Goal: Information Seeking & Learning: Find specific fact

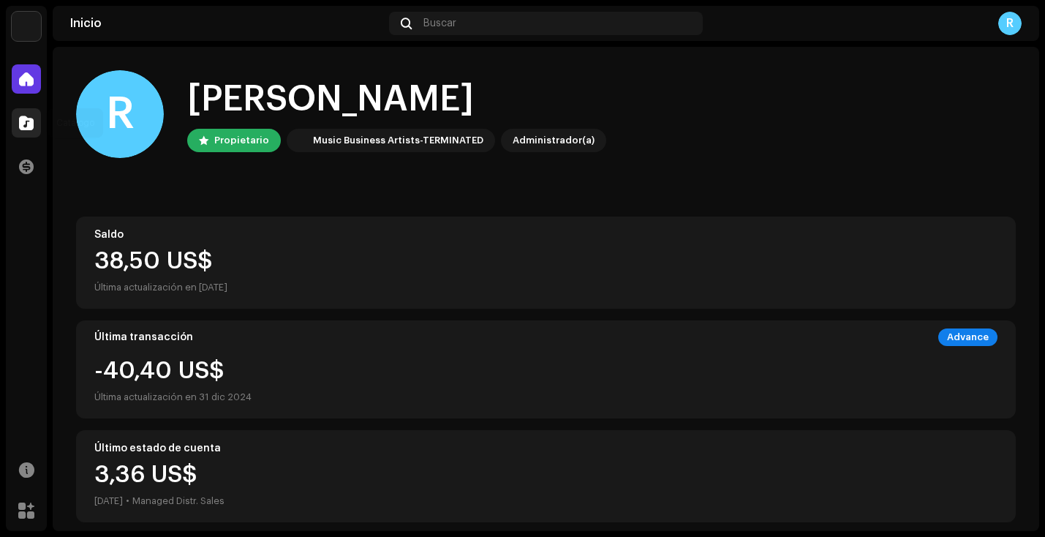
click at [37, 127] on div at bounding box center [26, 122] width 29 height 29
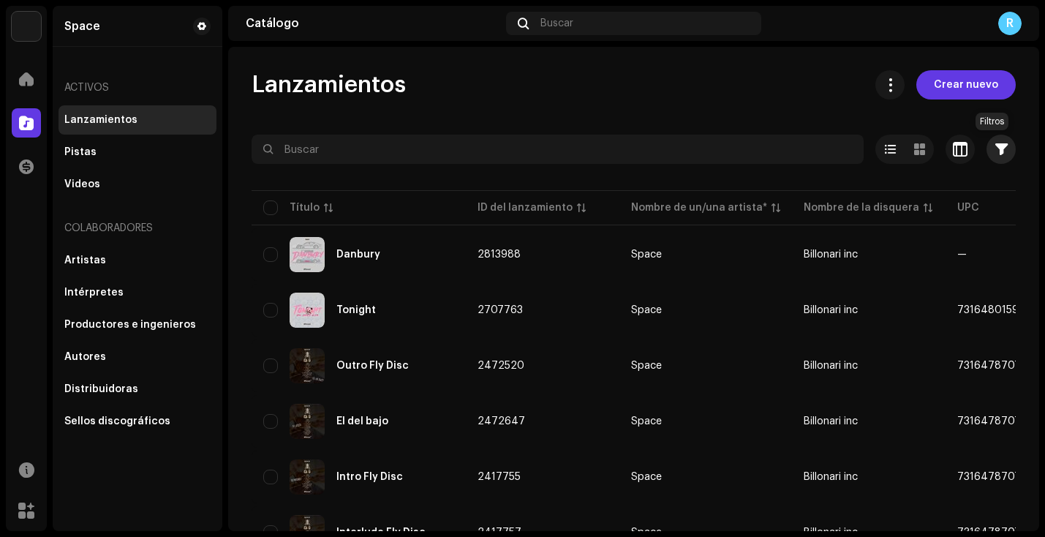
click at [997, 148] on span "button" at bounding box center [1001, 149] width 12 height 12
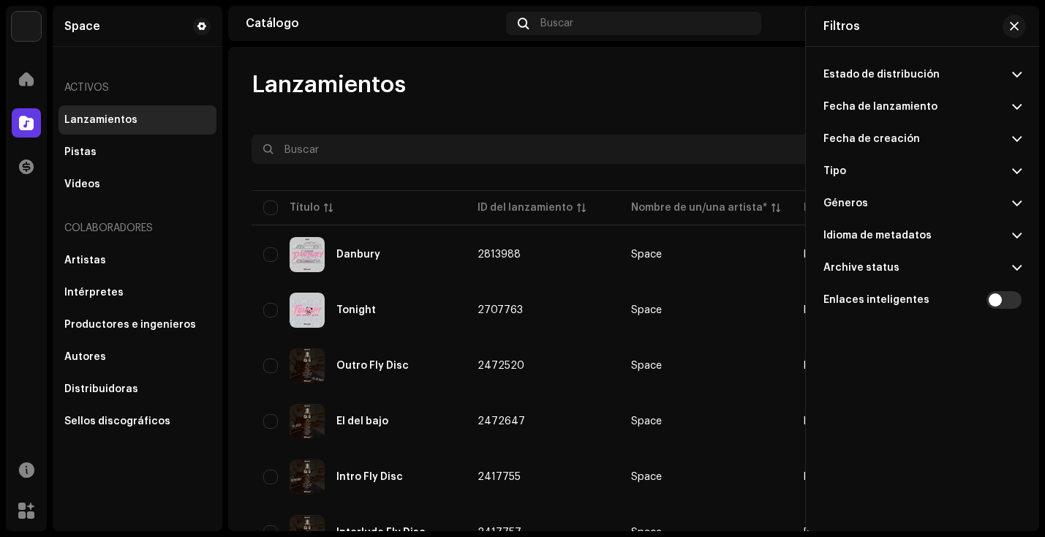
click at [1018, 270] on span at bounding box center [1017, 268] width 10 height 12
click at [1010, 27] on span "button" at bounding box center [1014, 26] width 9 height 12
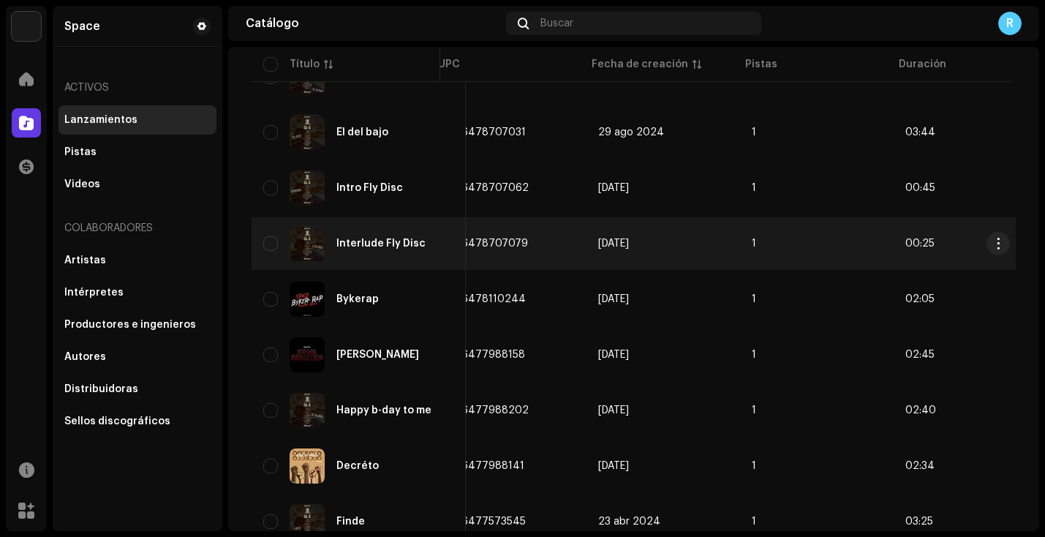
scroll to position [0, 508]
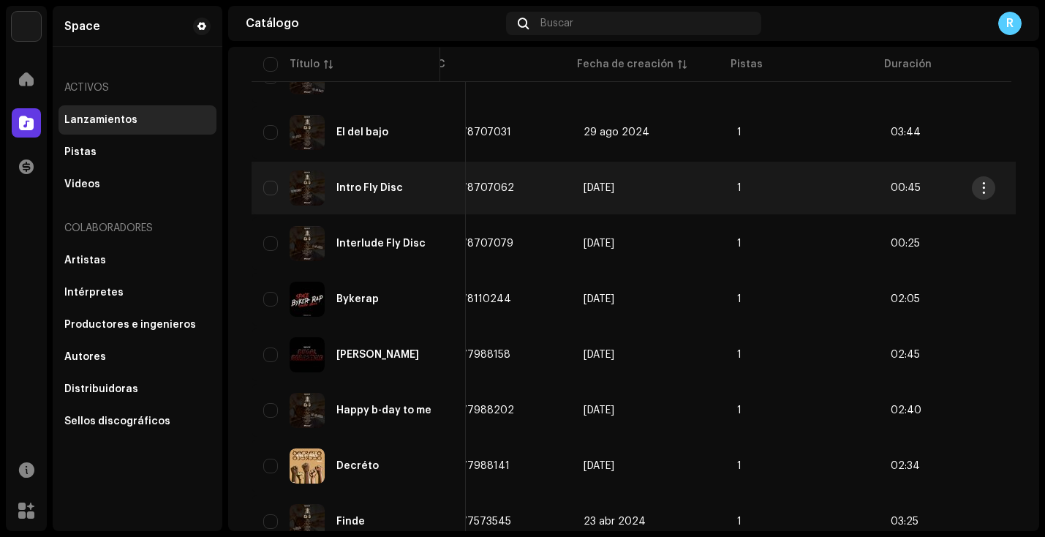
click at [987, 186] on span "button" at bounding box center [983, 188] width 11 height 12
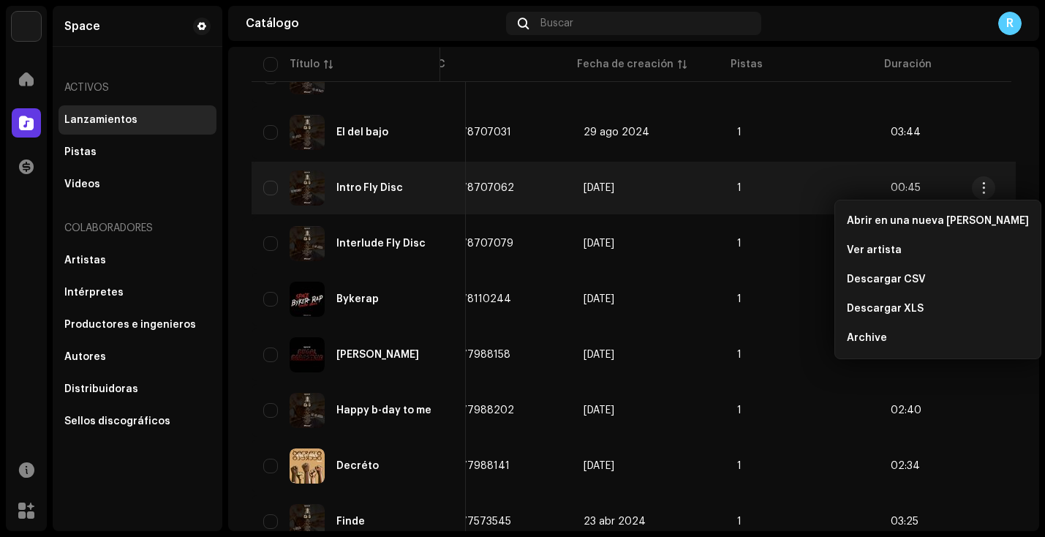
click at [590, 182] on td "[DATE]" at bounding box center [649, 188] width 154 height 53
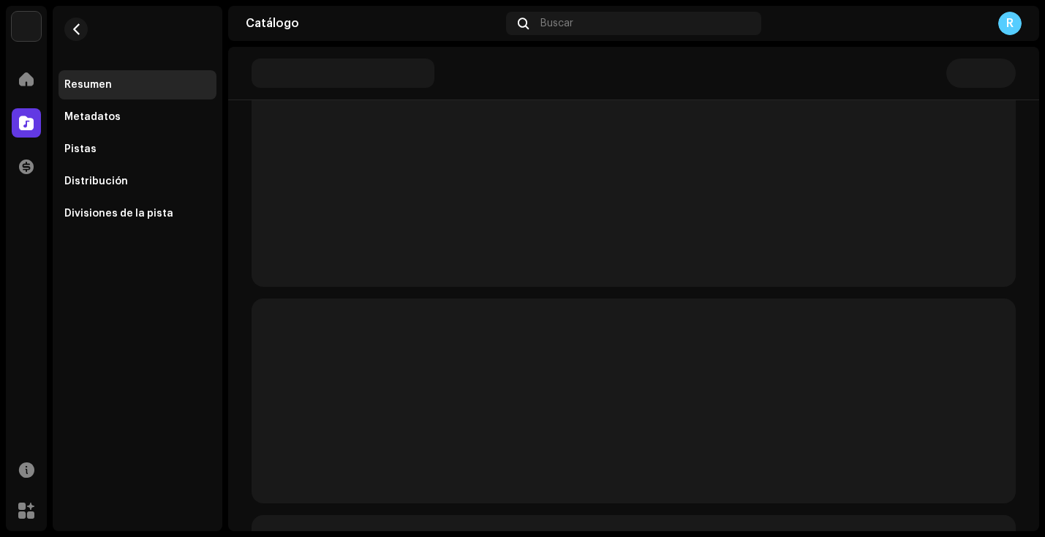
scroll to position [183, 0]
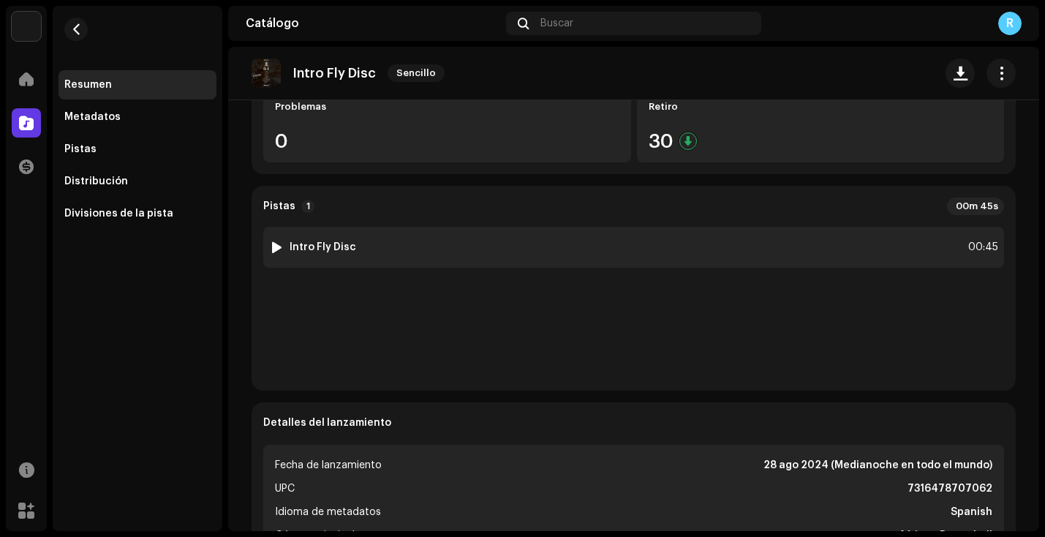
click at [396, 238] on div "1 Intro Fly Disc 00:45" at bounding box center [633, 247] width 741 height 41
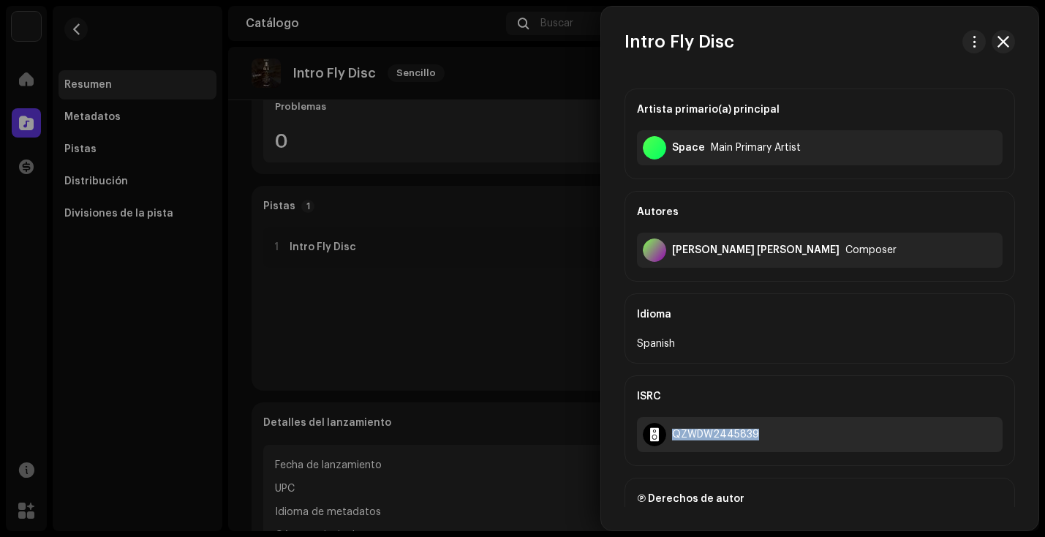
drag, startPoint x: 671, startPoint y: 434, endPoint x: 748, endPoint y: 444, distance: 77.4
click at [748, 444] on div "QZWDW2445839" at bounding box center [820, 434] width 366 height 35
copy div "QZWDW2445839"
click at [452, 88] on div at bounding box center [522, 268] width 1045 height 537
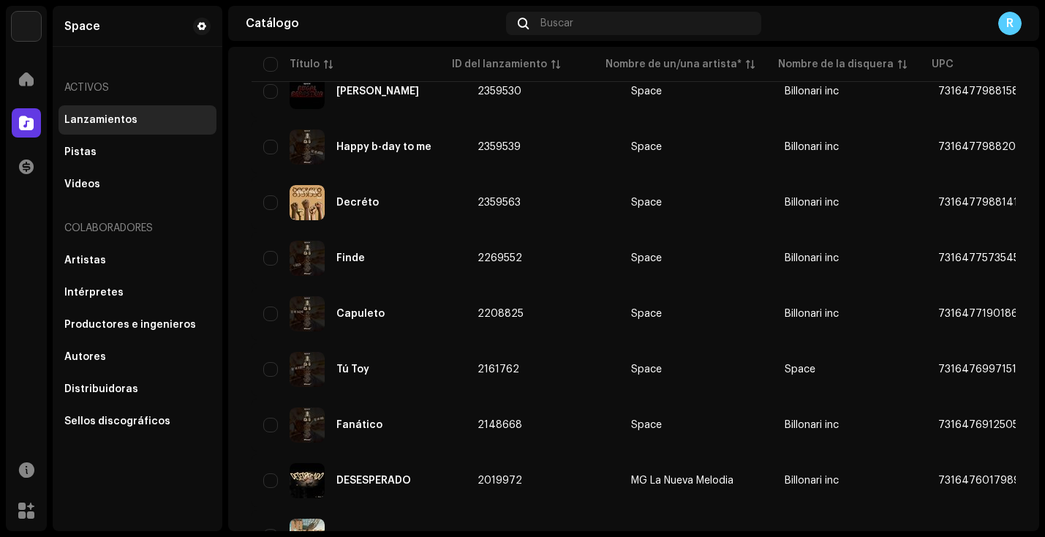
scroll to position [564, 0]
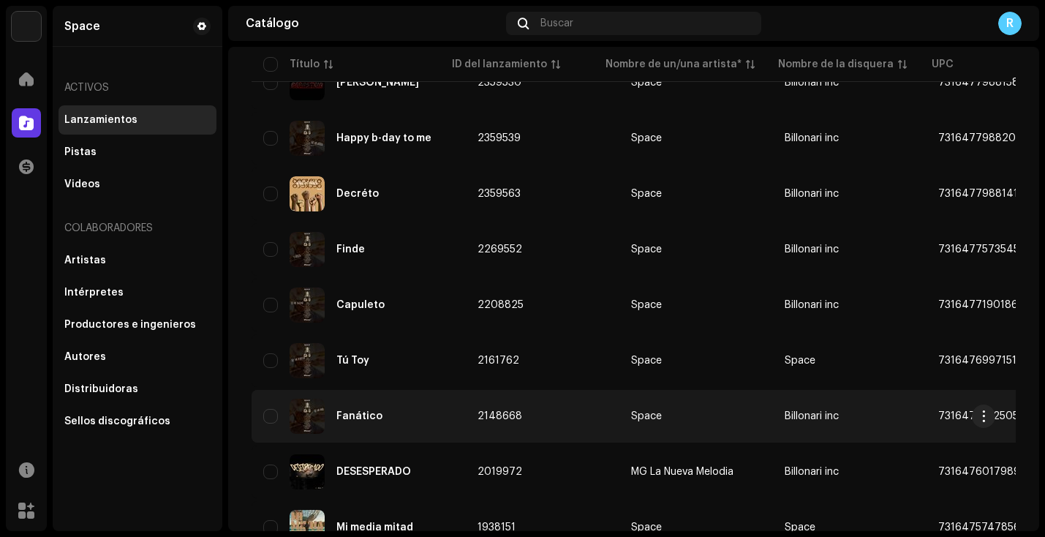
click at [398, 416] on div "Fanático" at bounding box center [358, 415] width 191 height 35
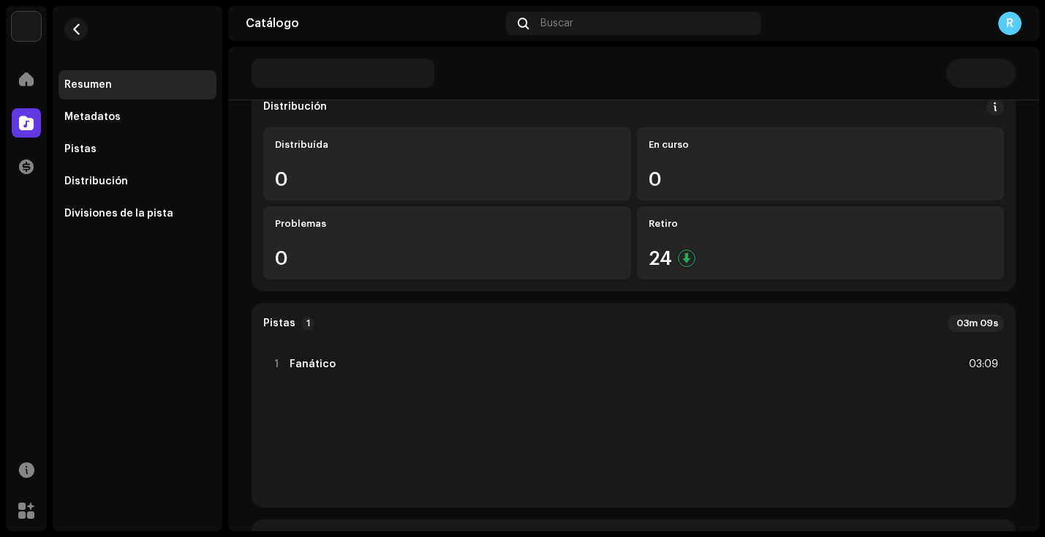
scroll to position [148, 0]
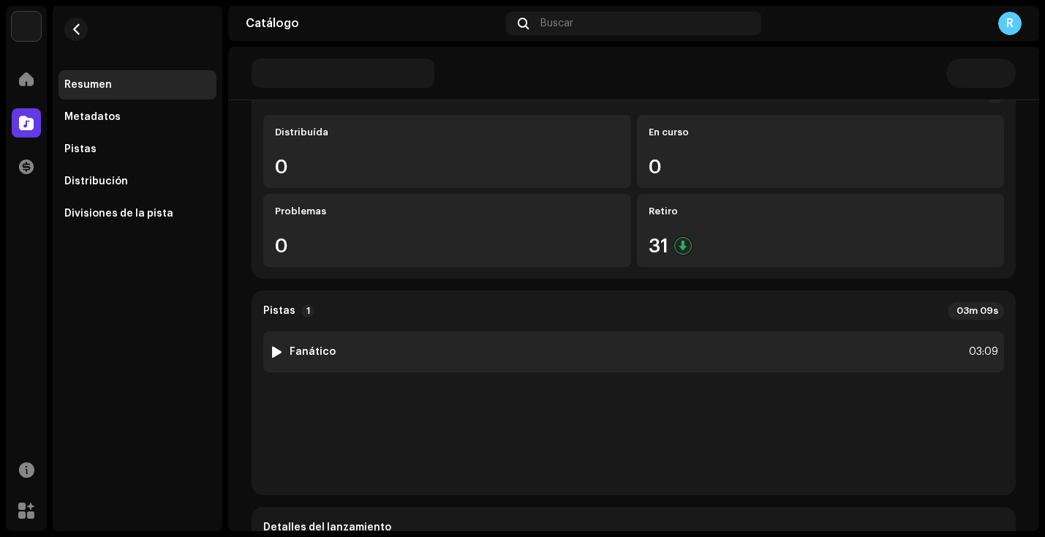
click at [377, 352] on div "1 Fanático 03:09" at bounding box center [633, 351] width 741 height 41
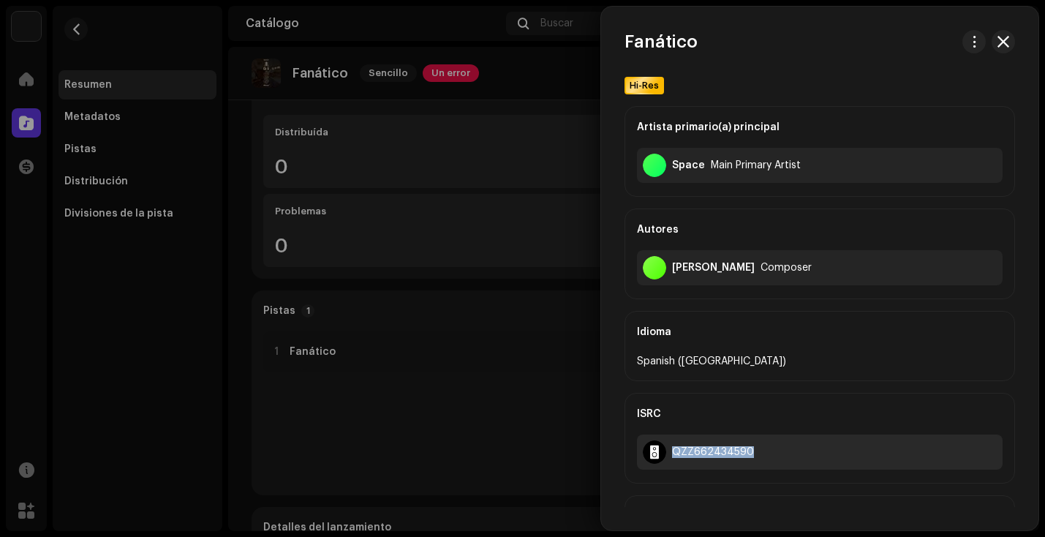
drag, startPoint x: 673, startPoint y: 451, endPoint x: 739, endPoint y: 461, distance: 66.6
click at [739, 461] on div "QZZ662434590" at bounding box center [820, 451] width 366 height 35
copy div "QZZ662434590"
click at [536, 88] on div at bounding box center [522, 268] width 1045 height 537
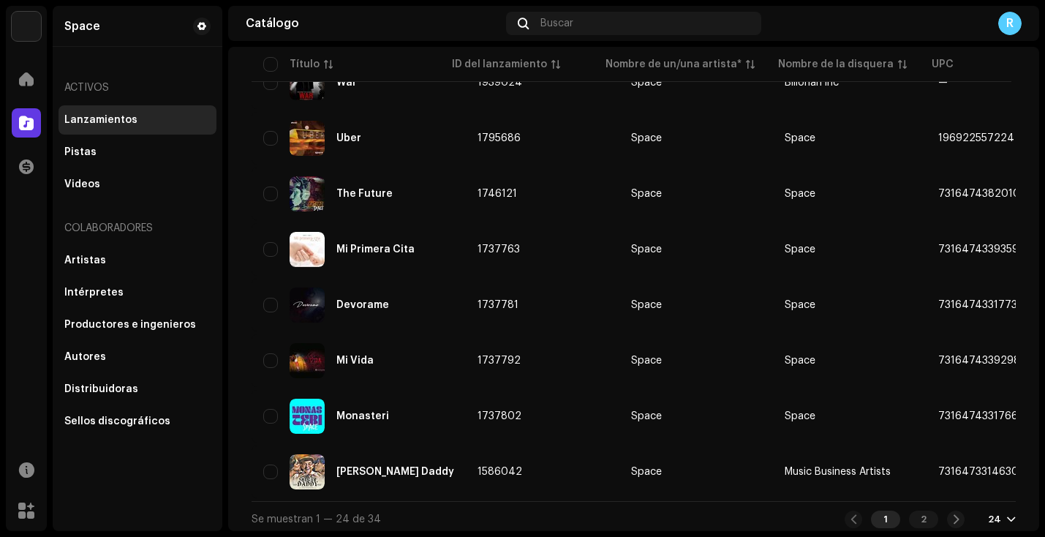
scroll to position [1075, 0]
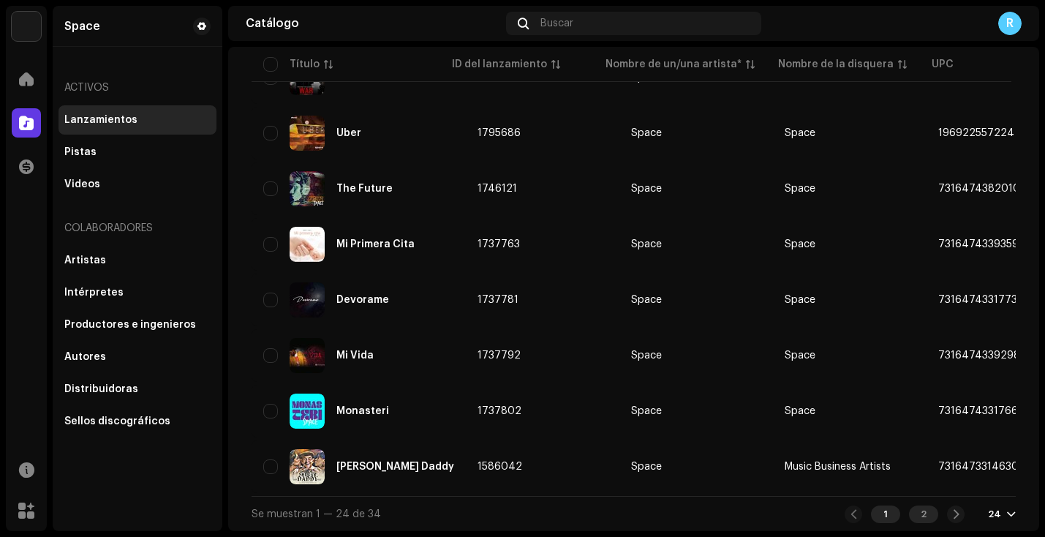
click at [920, 515] on div "2" at bounding box center [923, 514] width 29 height 18
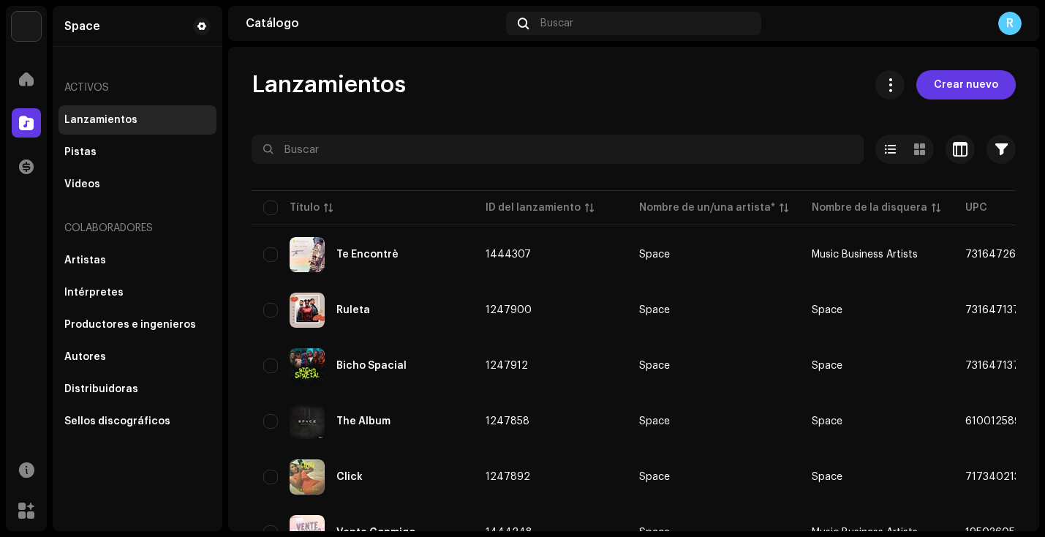
scroll to position [298, 0]
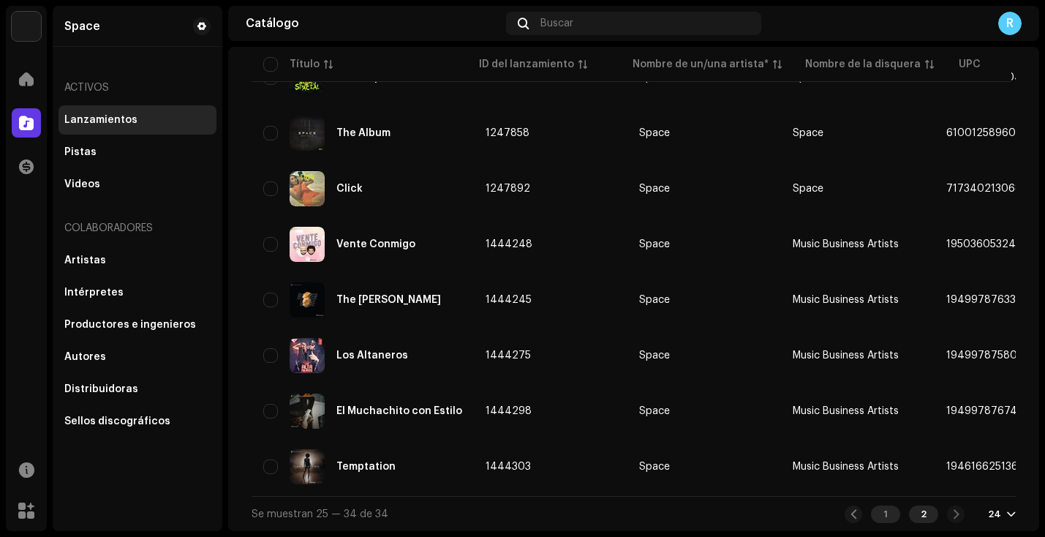
click at [871, 518] on div "1" at bounding box center [885, 514] width 29 height 18
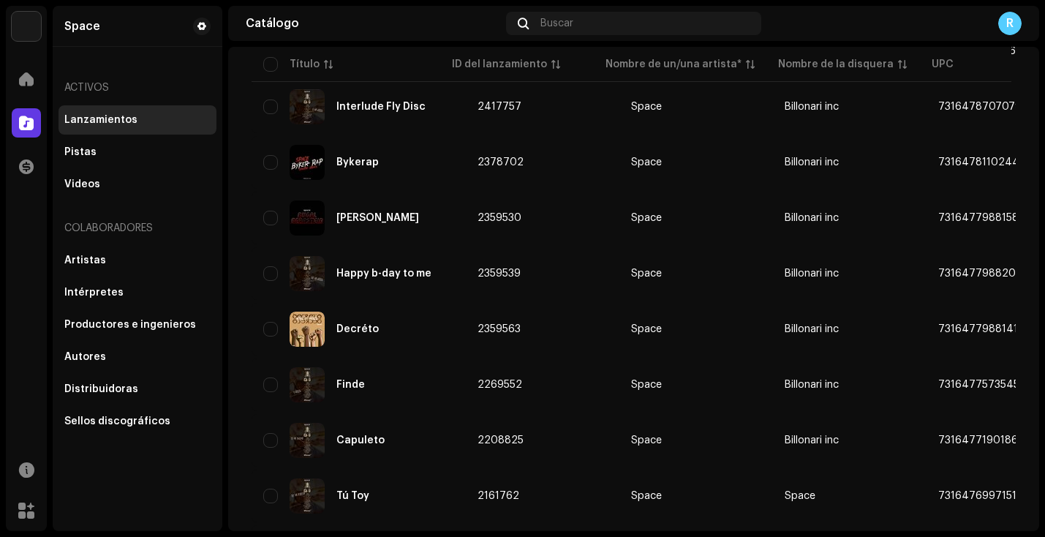
scroll to position [455, 0]
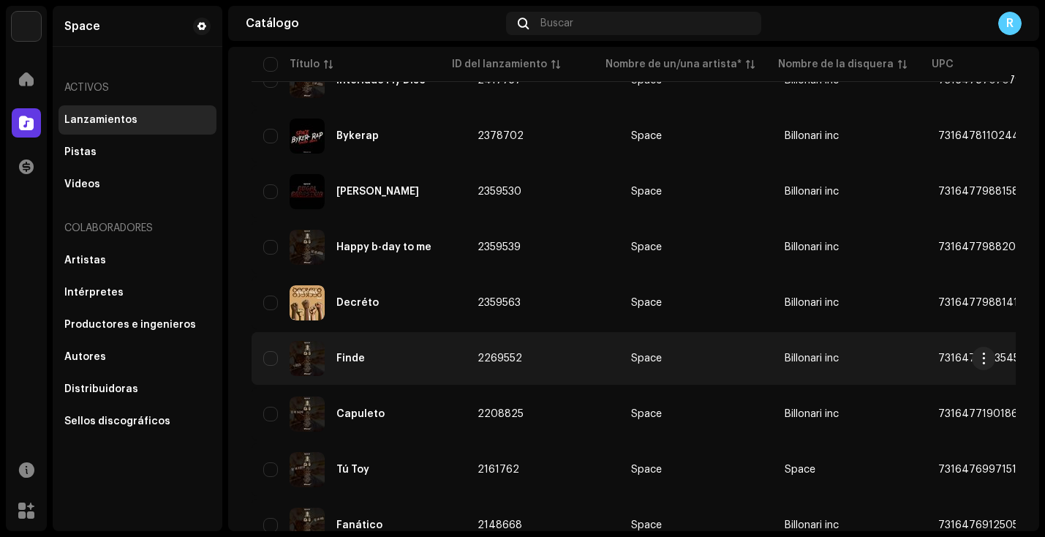
click at [307, 366] on img at bounding box center [307, 358] width 35 height 35
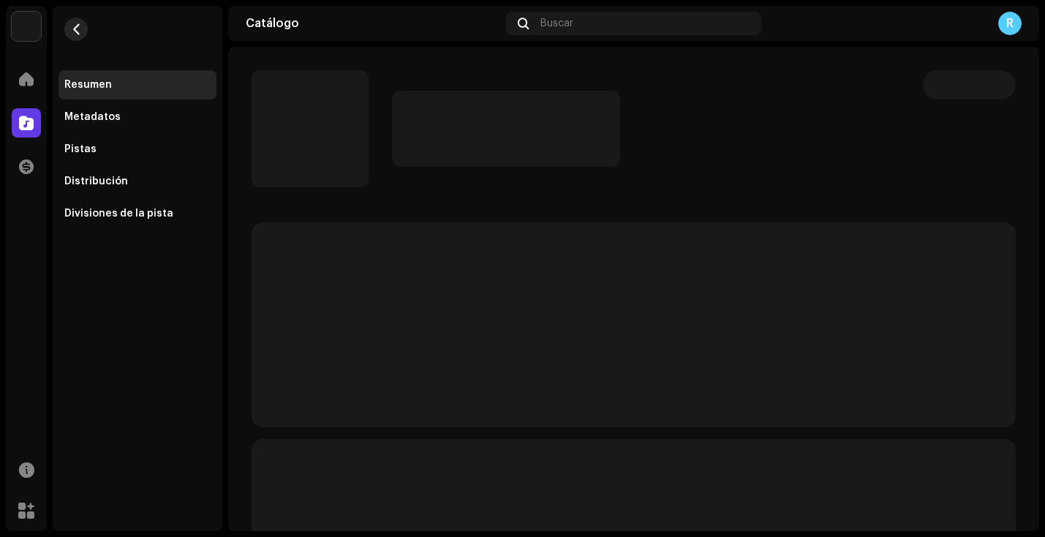
click at [72, 33] on span "button" at bounding box center [76, 29] width 11 height 12
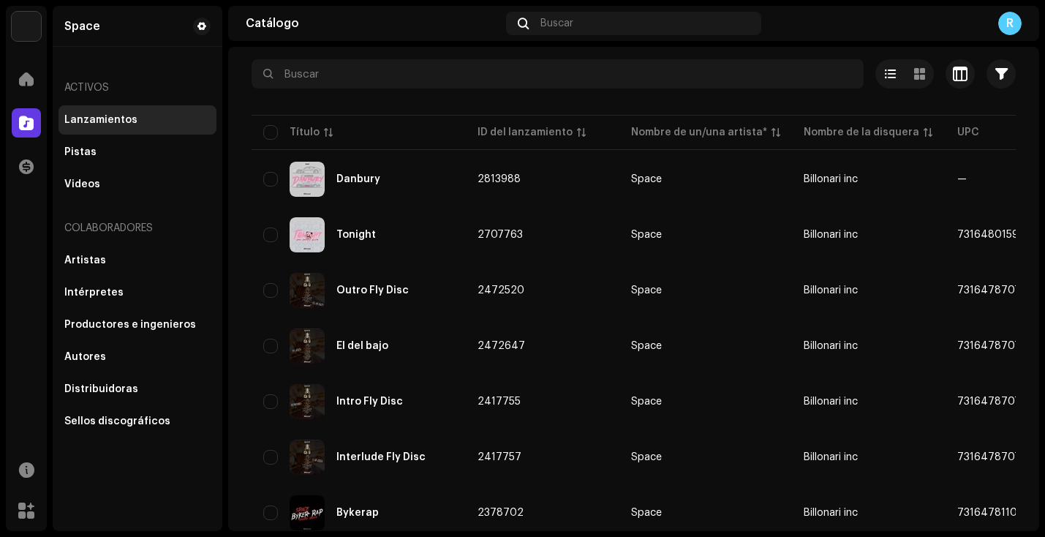
scroll to position [77, 0]
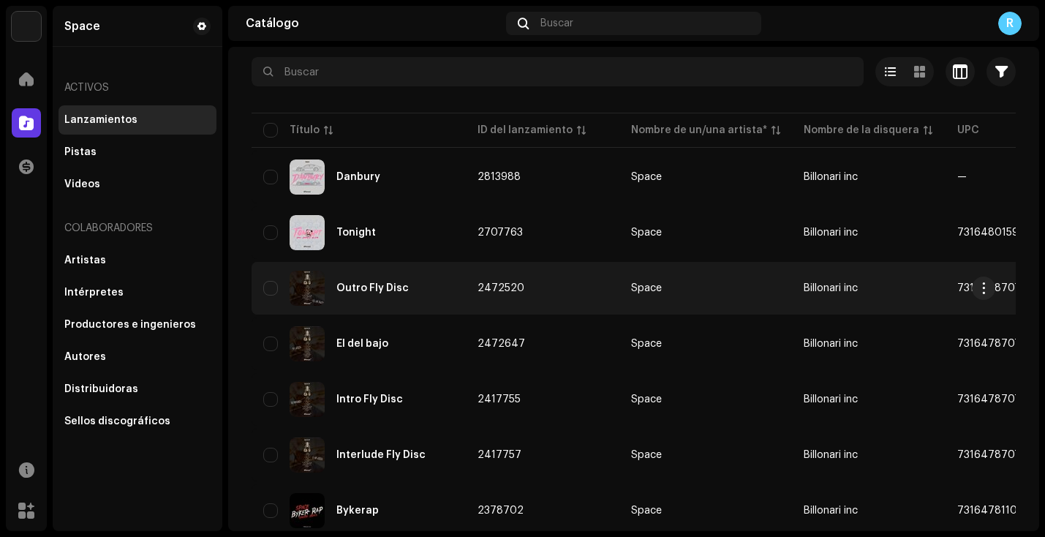
click at [314, 287] on img at bounding box center [307, 288] width 35 height 35
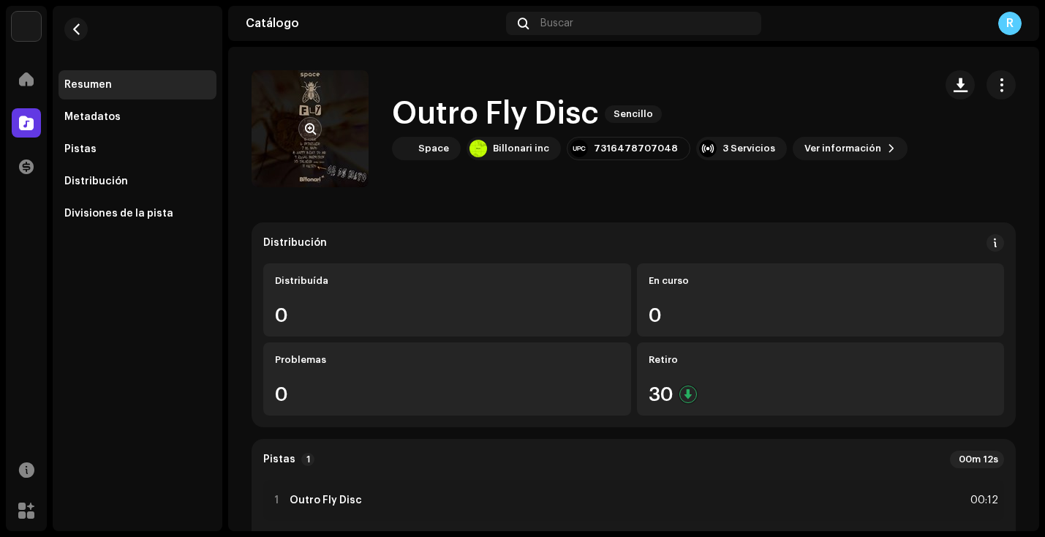
click at [323, 136] on re-a-cover at bounding box center [309, 128] width 117 height 117
click at [313, 132] on span "button" at bounding box center [310, 129] width 11 height 12
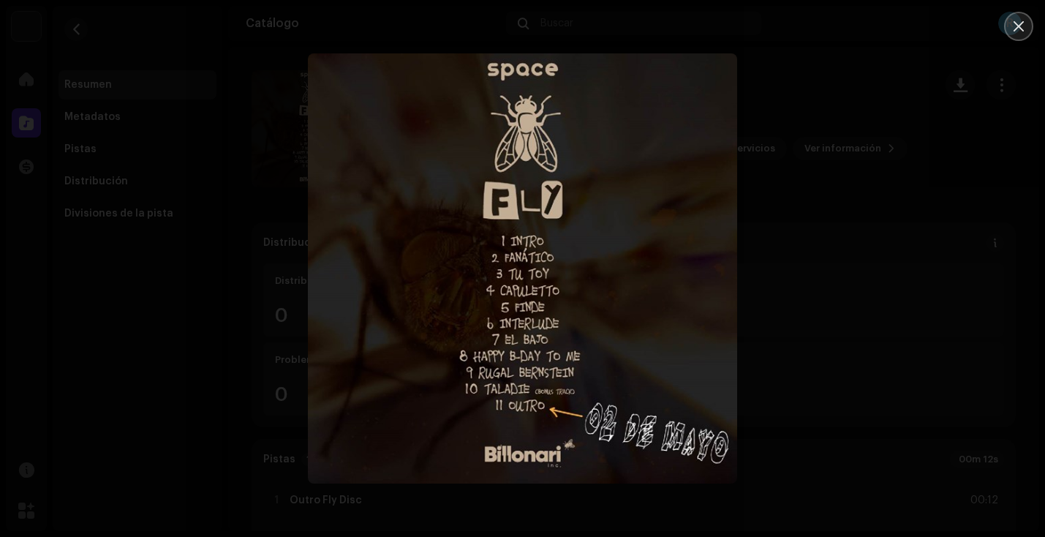
click at [1016, 31] on icon "Close" at bounding box center [1018, 26] width 13 height 13
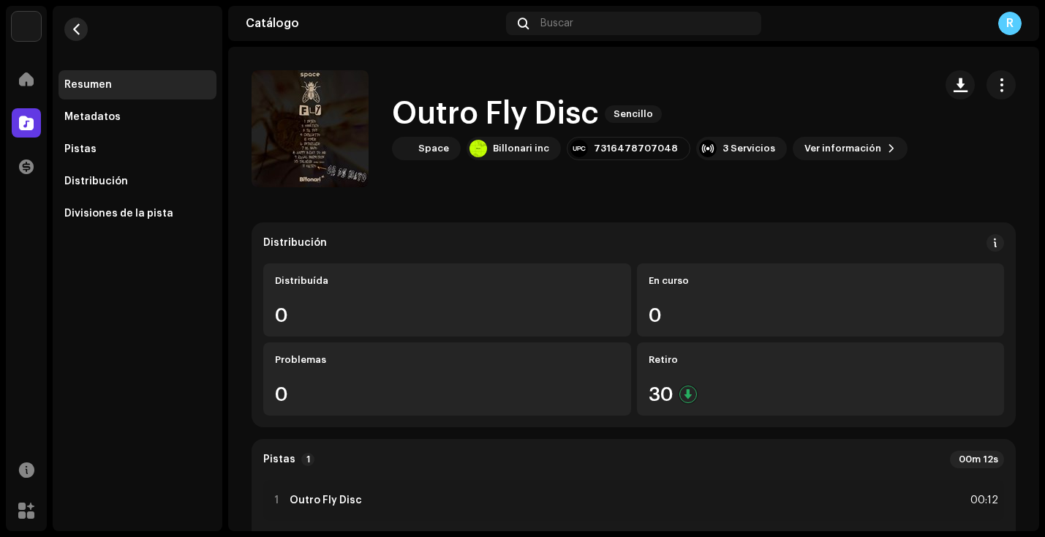
click at [75, 28] on span "button" at bounding box center [76, 29] width 11 height 12
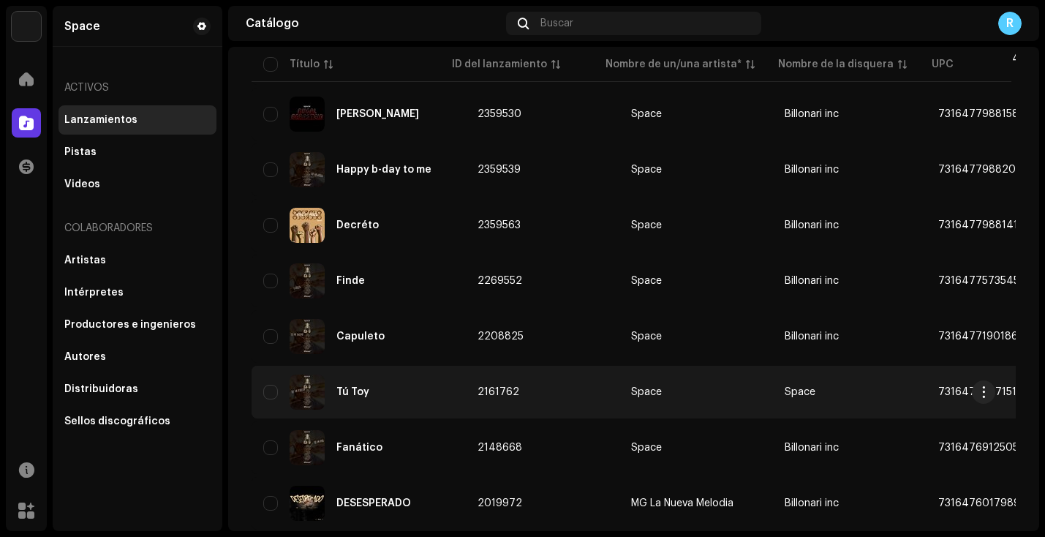
click at [377, 395] on div "Tú Toy" at bounding box center [358, 391] width 191 height 35
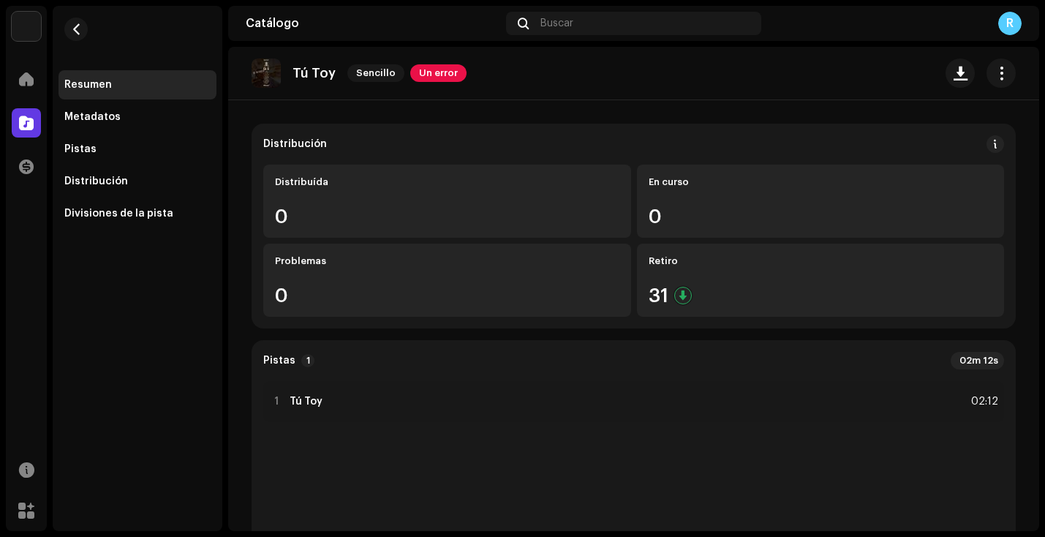
scroll to position [97, 0]
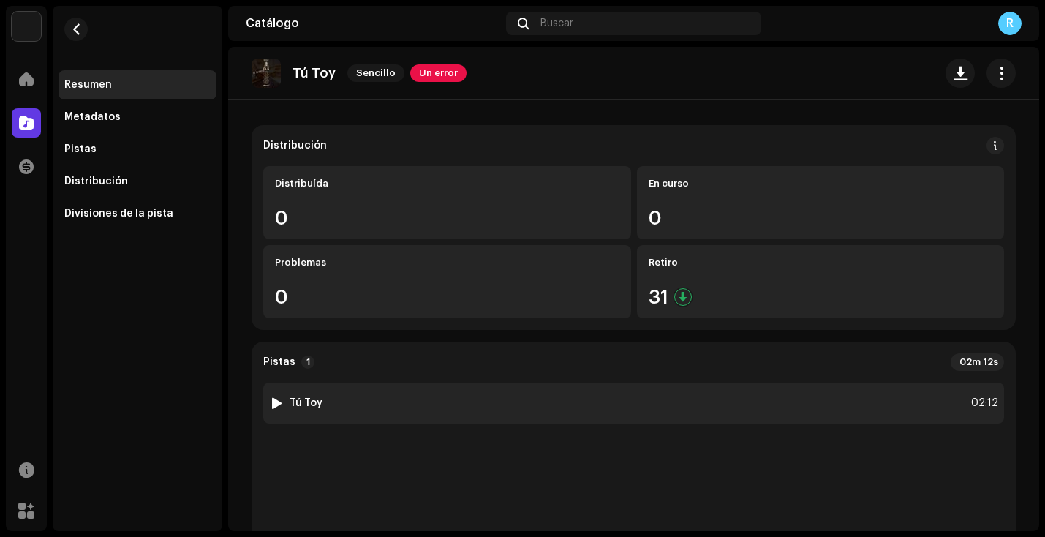
click at [619, 411] on div "1 Tú Toy 02:12" at bounding box center [633, 402] width 741 height 41
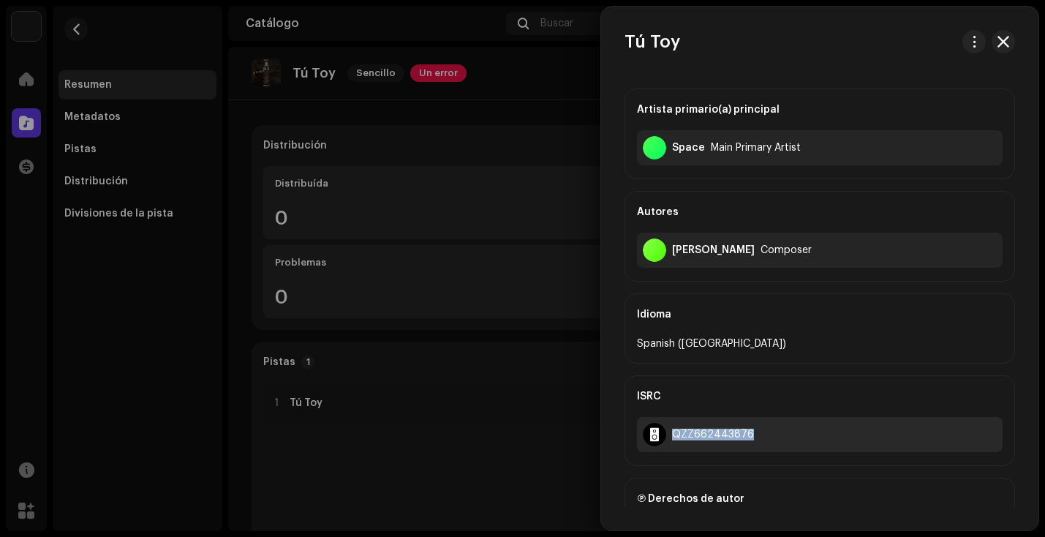
drag, startPoint x: 675, startPoint y: 435, endPoint x: 745, endPoint y: 443, distance: 70.6
click at [745, 443] on div "QZZ662443876" at bounding box center [820, 434] width 366 height 35
copy div "QZZ662443876"
click at [175, 41] on div at bounding box center [522, 268] width 1045 height 537
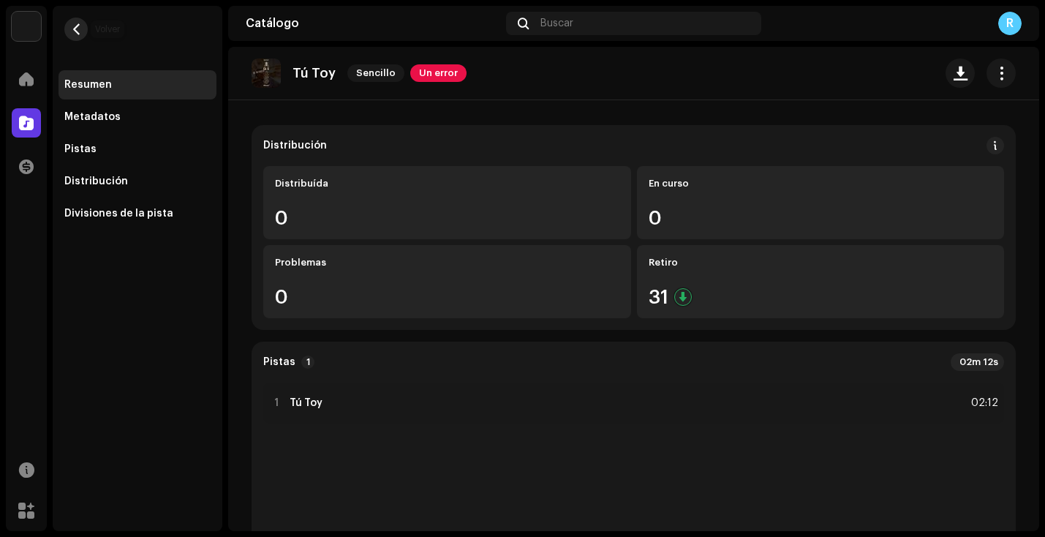
click at [72, 28] on span "button" at bounding box center [76, 29] width 11 height 12
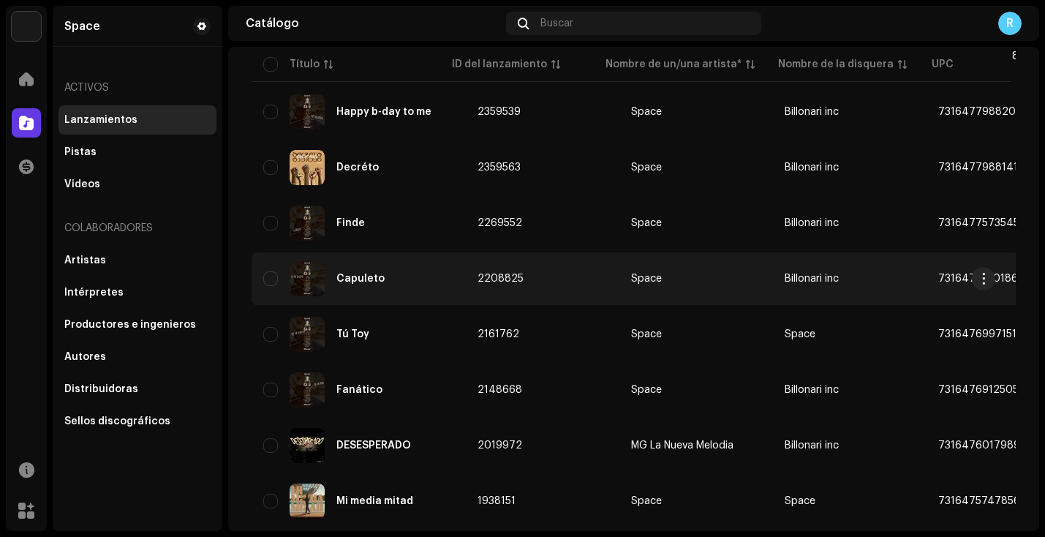
click at [368, 278] on div "Capuleto" at bounding box center [360, 278] width 48 height 10
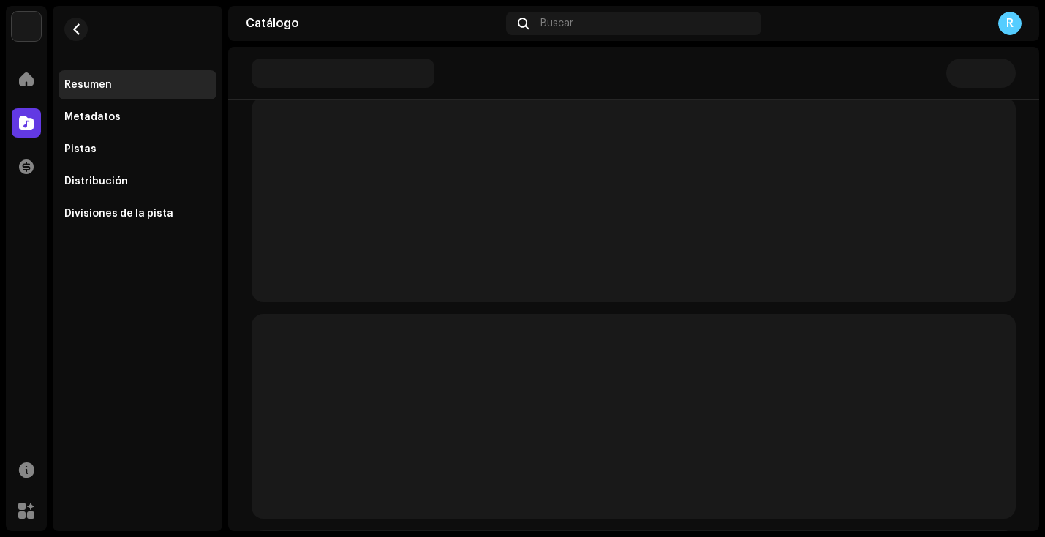
scroll to position [163, 0]
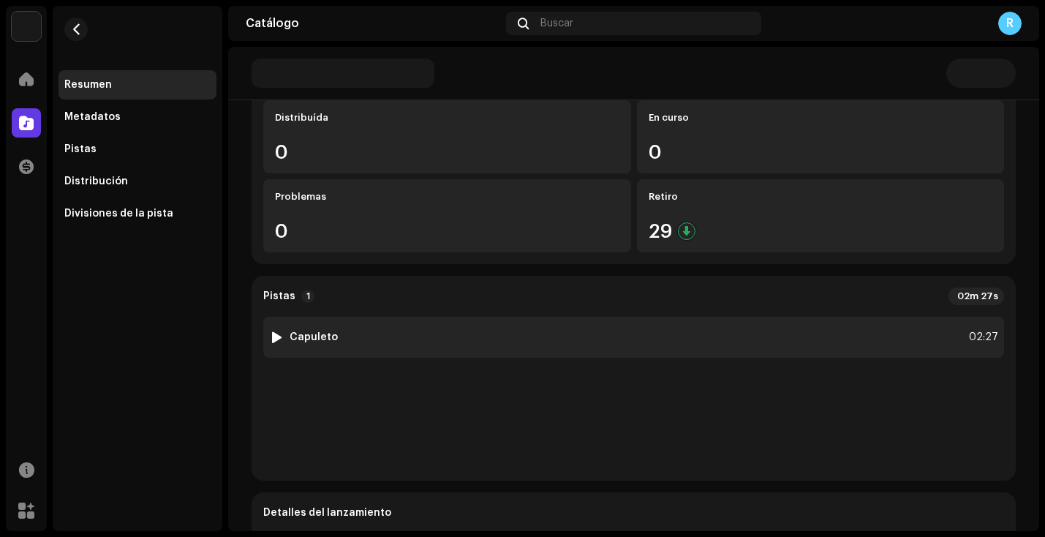
click at [397, 330] on div "1 Capuleto 02:27" at bounding box center [633, 337] width 741 height 41
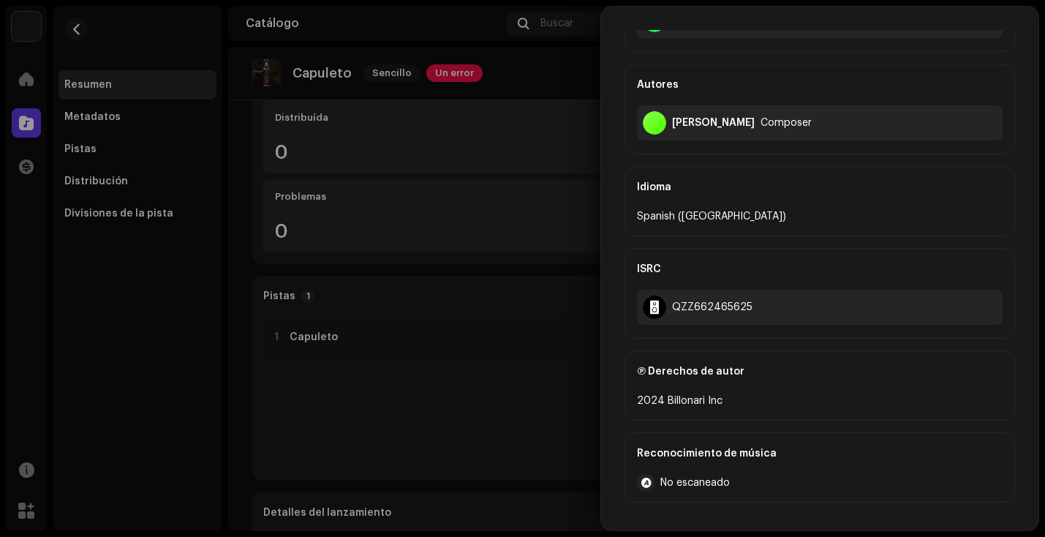
scroll to position [283, 0]
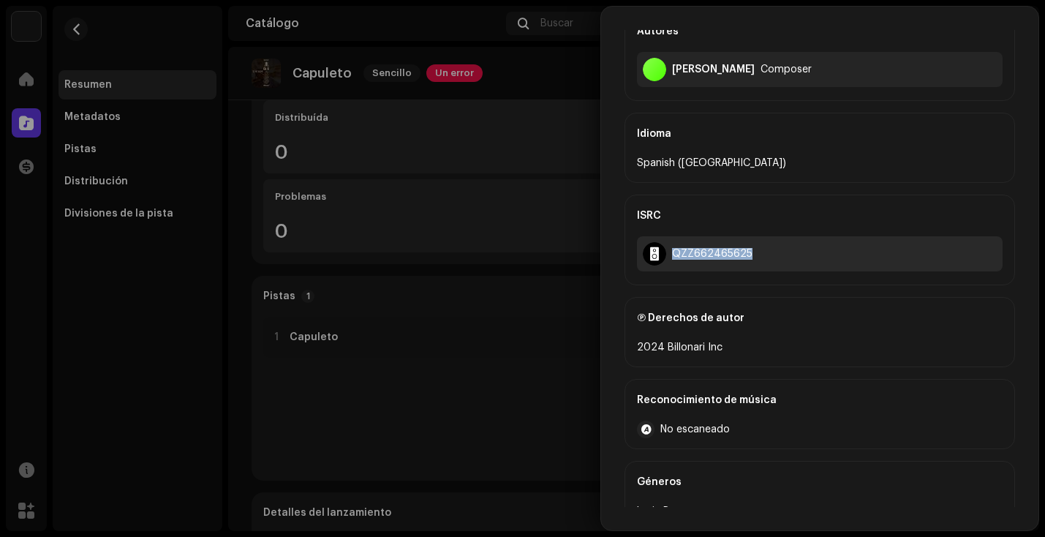
drag, startPoint x: 672, startPoint y: 254, endPoint x: 739, endPoint y: 264, distance: 68.0
click at [739, 264] on div "QZZ662465625" at bounding box center [820, 253] width 366 height 35
copy div "QZZ662465625"
click at [222, 42] on div at bounding box center [522, 268] width 1045 height 537
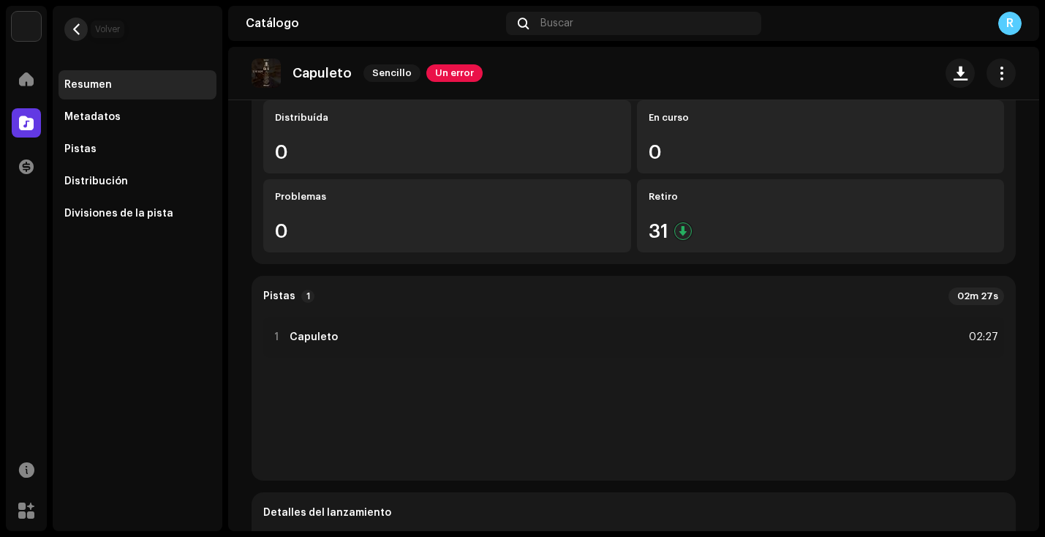
click at [75, 26] on span "button" at bounding box center [76, 29] width 11 height 12
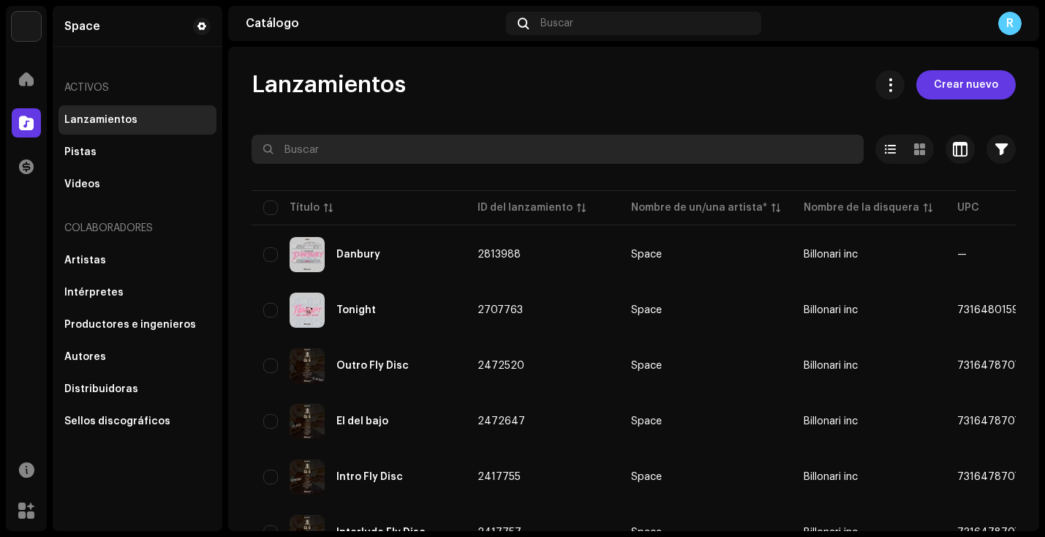
click at [355, 155] on input "text" at bounding box center [557, 149] width 612 height 29
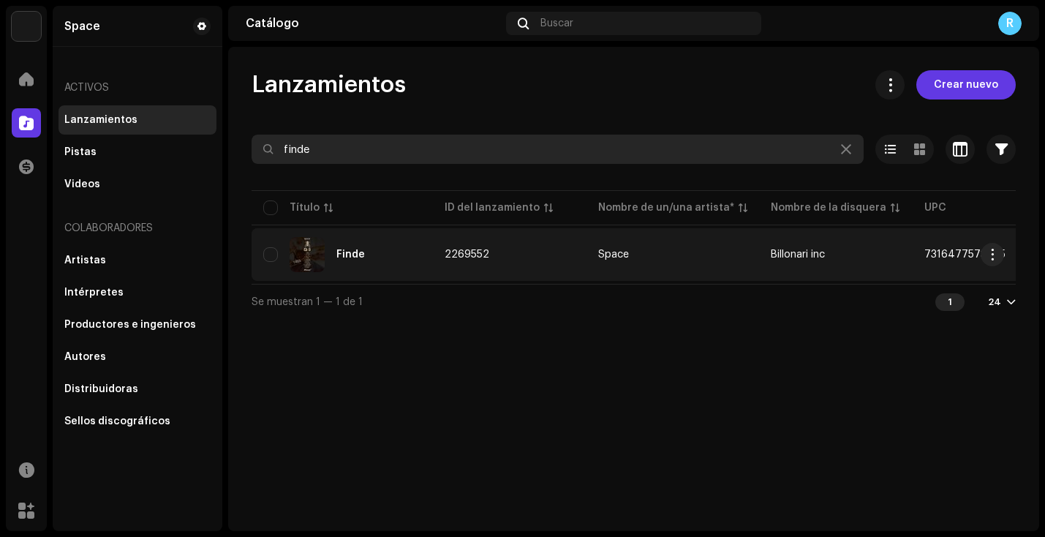
type input "finde"
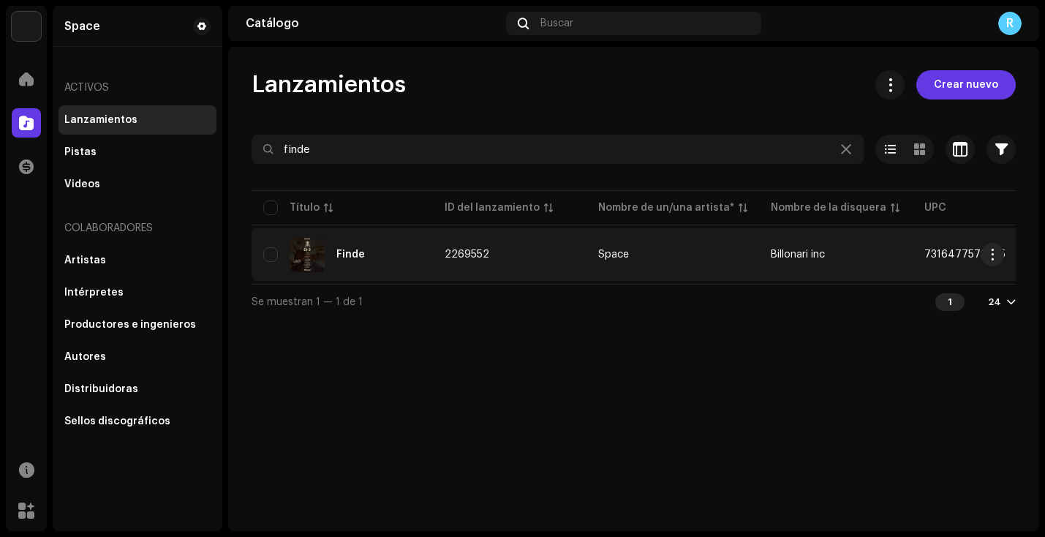
click at [355, 255] on div "Finde" at bounding box center [350, 254] width 29 height 10
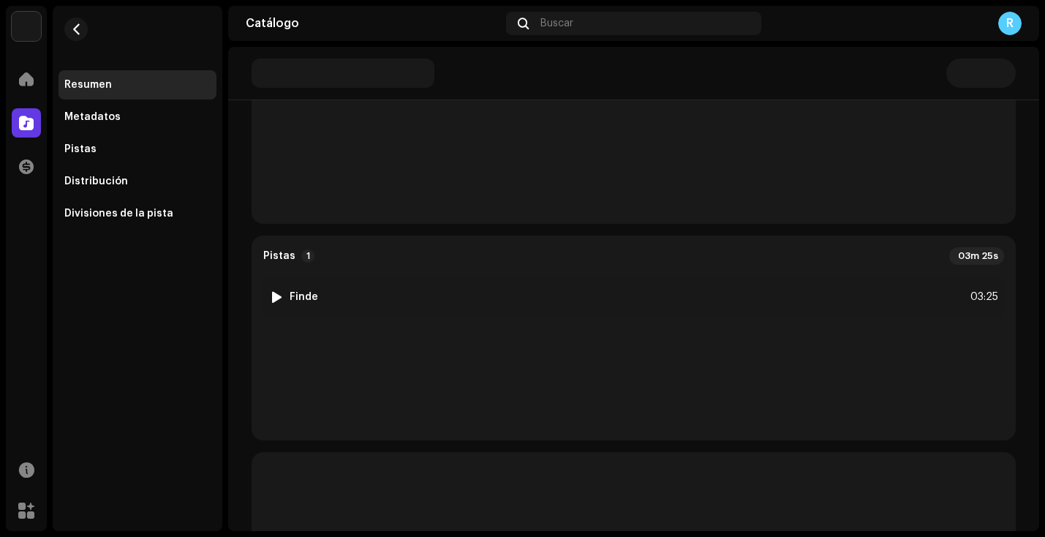
scroll to position [207, 0]
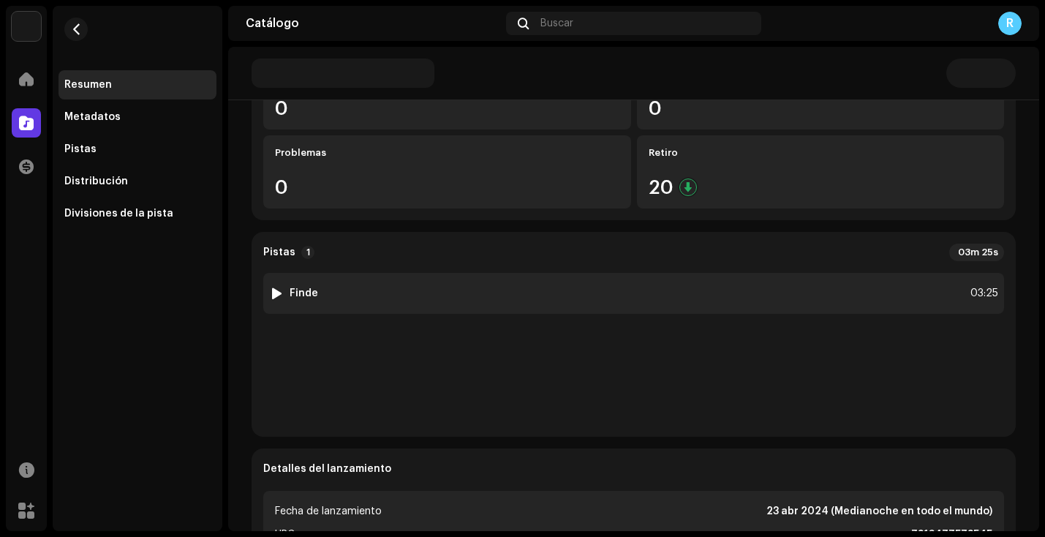
click at [466, 299] on div "1 Finde 03:25" at bounding box center [633, 293] width 741 height 41
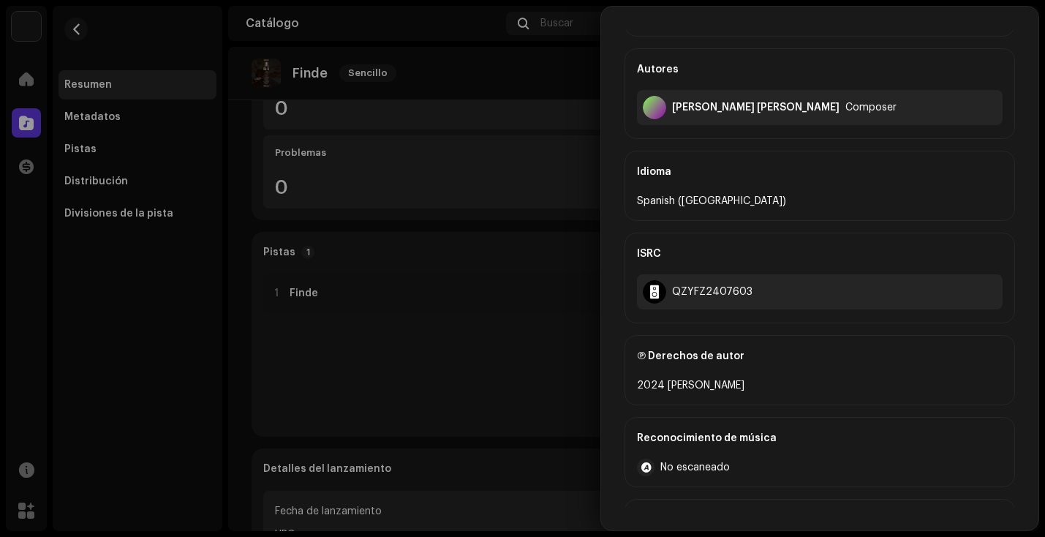
scroll to position [360, 0]
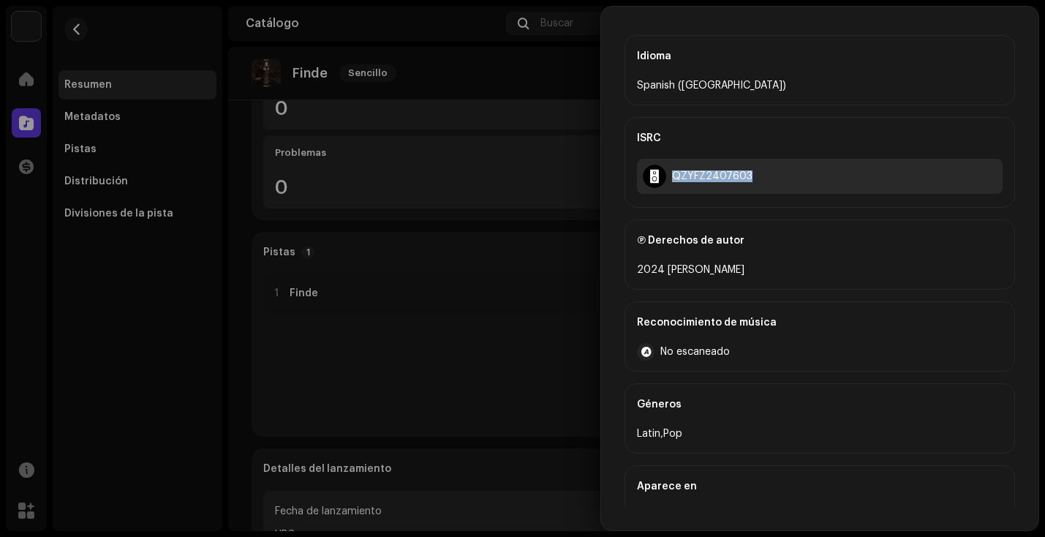
drag, startPoint x: 674, startPoint y: 178, endPoint x: 757, endPoint y: 183, distance: 82.8
click at [757, 183] on div "QZYFZ2407603" at bounding box center [820, 176] width 366 height 35
copy div "QZYFZ2407603"
click at [362, 241] on div at bounding box center [522, 268] width 1045 height 537
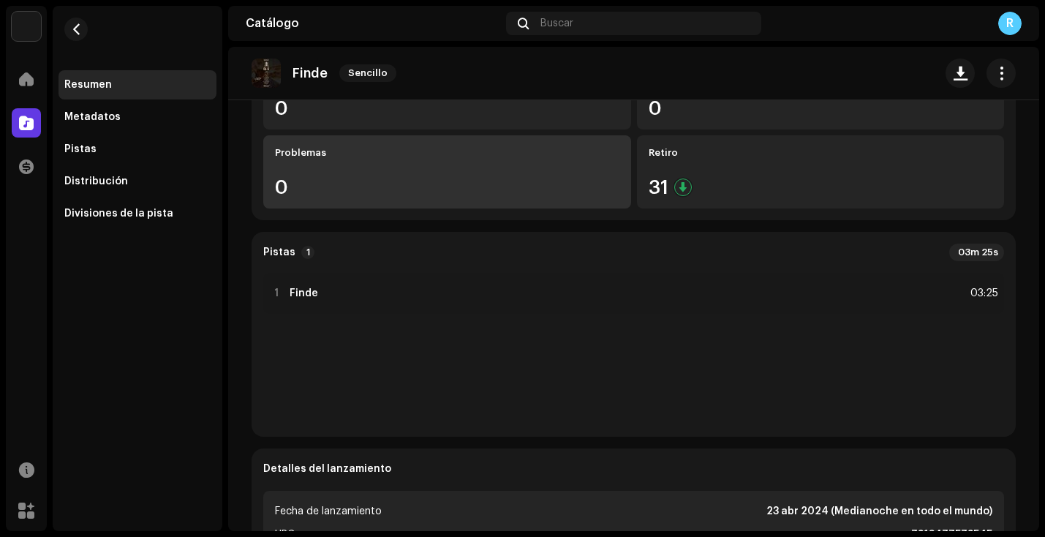
scroll to position [0, 0]
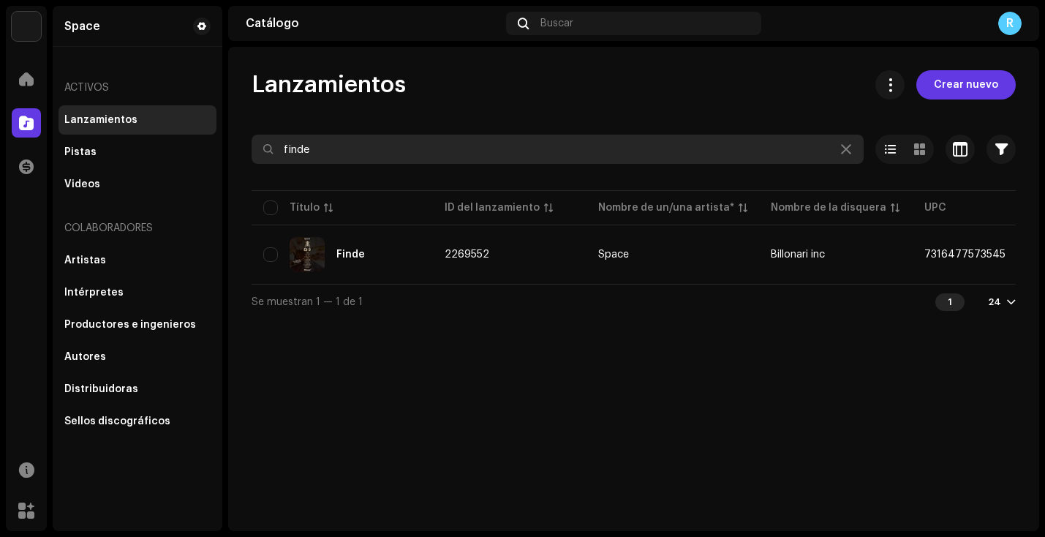
click at [357, 148] on input "finde" at bounding box center [557, 149] width 612 height 29
click at [357, 147] on input "finde" at bounding box center [557, 149] width 612 height 29
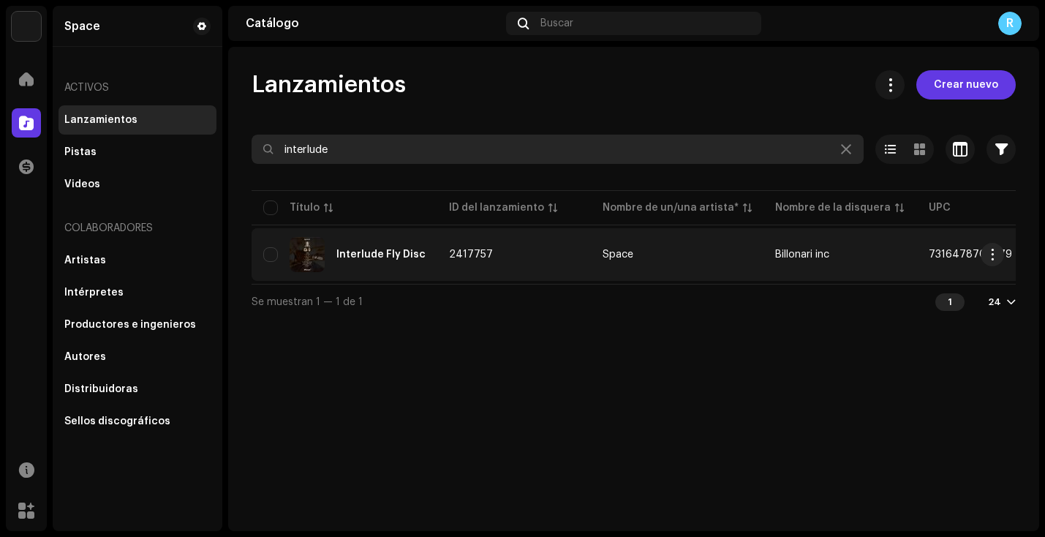
type input "interlude"
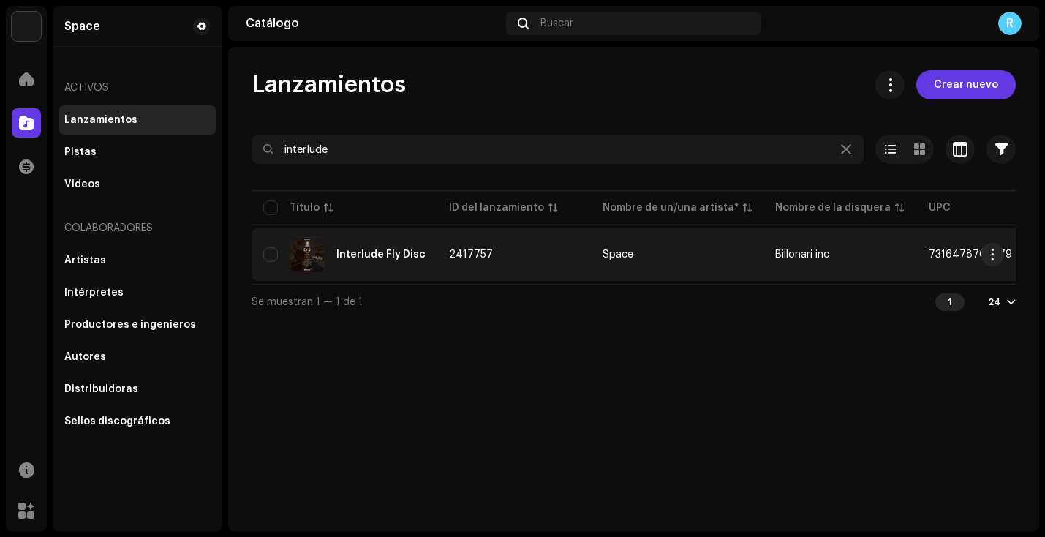
click at [377, 253] on div "Interlude Fly Disc" at bounding box center [380, 254] width 89 height 10
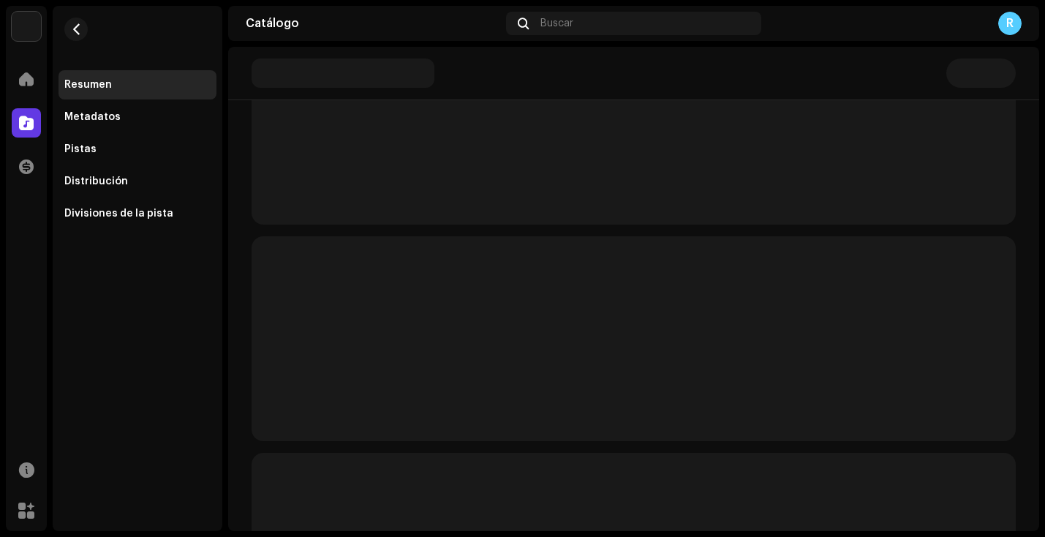
scroll to position [219, 0]
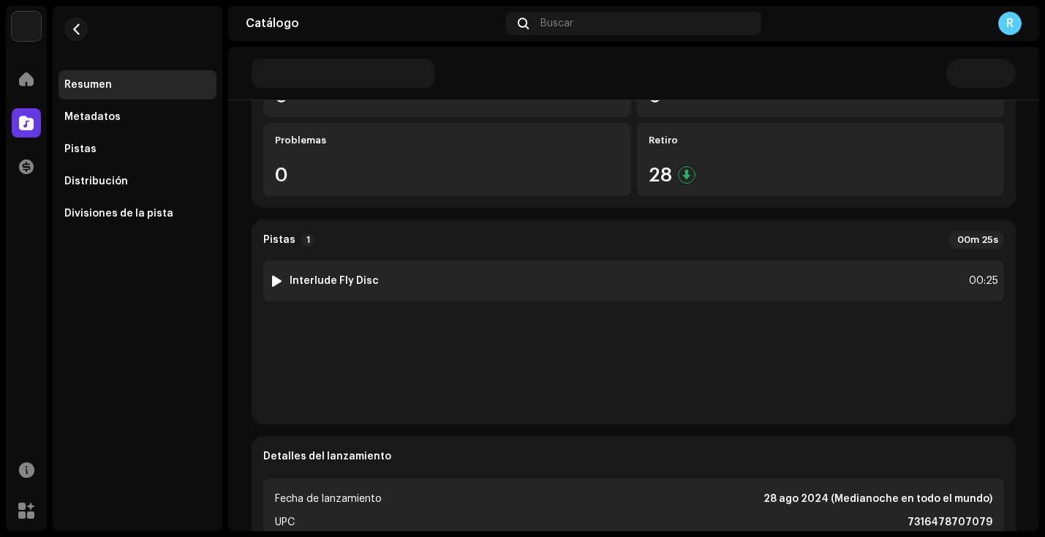
click at [412, 284] on div "1 Interlude Fly Disc 00:25" at bounding box center [633, 280] width 741 height 41
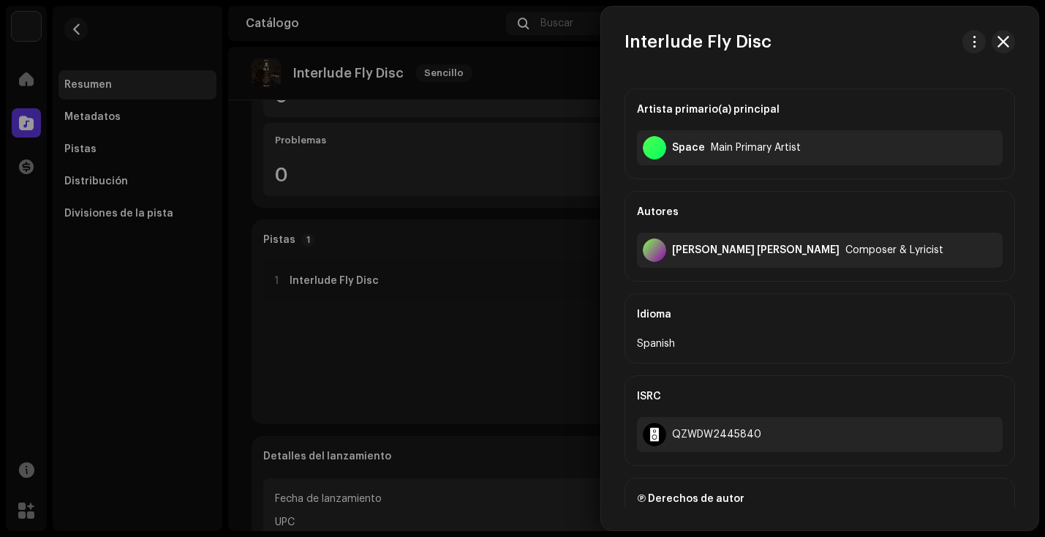
scroll to position [307, 0]
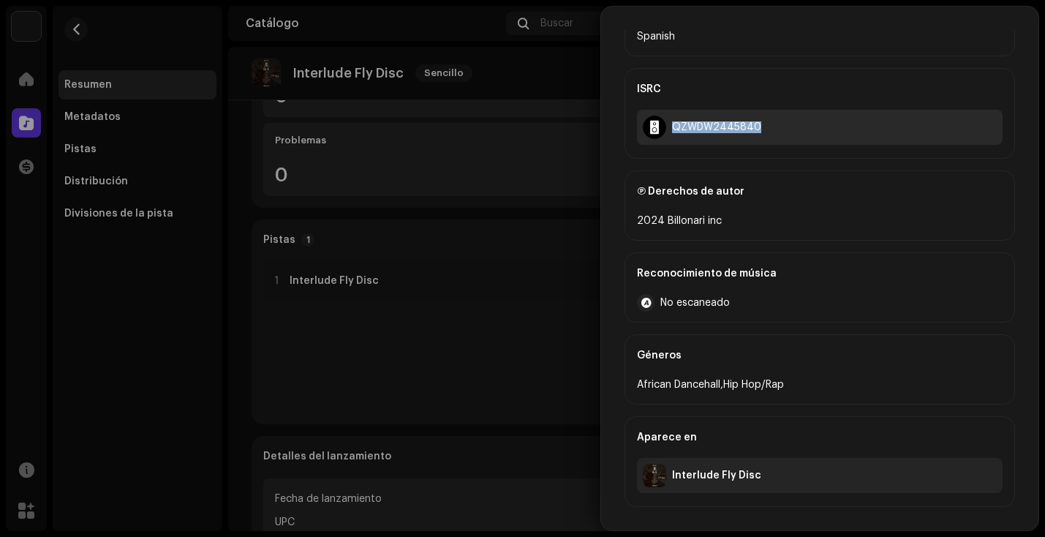
drag, startPoint x: 673, startPoint y: 127, endPoint x: 752, endPoint y: 136, distance: 79.4
click at [752, 136] on div "QZWDW2445840" at bounding box center [820, 127] width 366 height 35
copy div "QZWDW2445840"
